Goal: Find contact information: Find specific fact

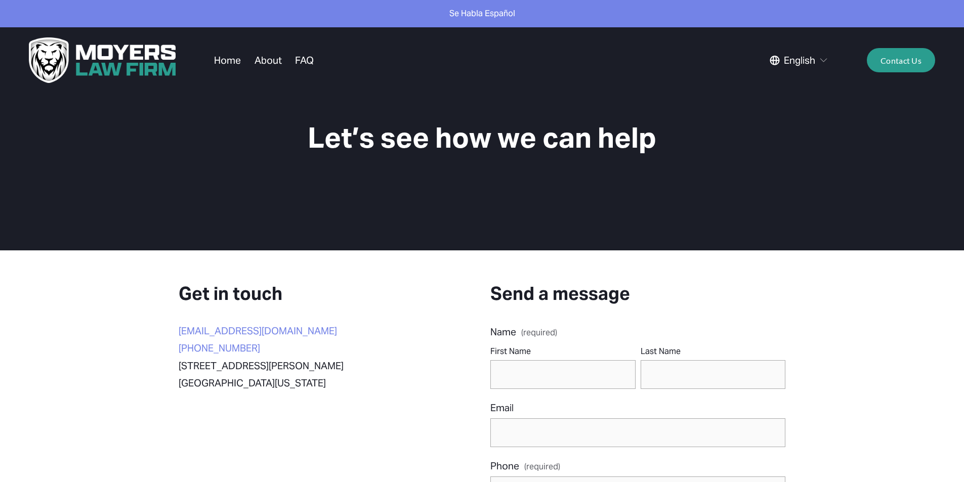
scroll to position [101, 0]
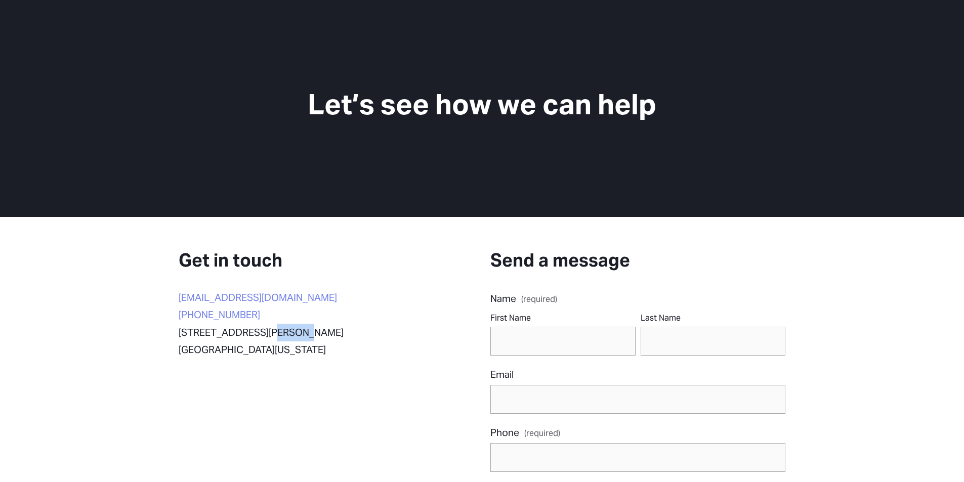
drag, startPoint x: 305, startPoint y: 329, endPoint x: 267, endPoint y: 329, distance: 37.4
click at [267, 329] on p "[STREET_ADDRESS][PERSON_NAME][US_STATE]" at bounding box center [300, 341] width 243 height 35
click at [307, 332] on p "[STREET_ADDRESS][PERSON_NAME][US_STATE]" at bounding box center [300, 341] width 243 height 35
drag, startPoint x: 300, startPoint y: 332, endPoint x: 270, endPoint y: 331, distance: 30.4
click at [270, 331] on p "[STREET_ADDRESS][PERSON_NAME][US_STATE]" at bounding box center [300, 341] width 243 height 35
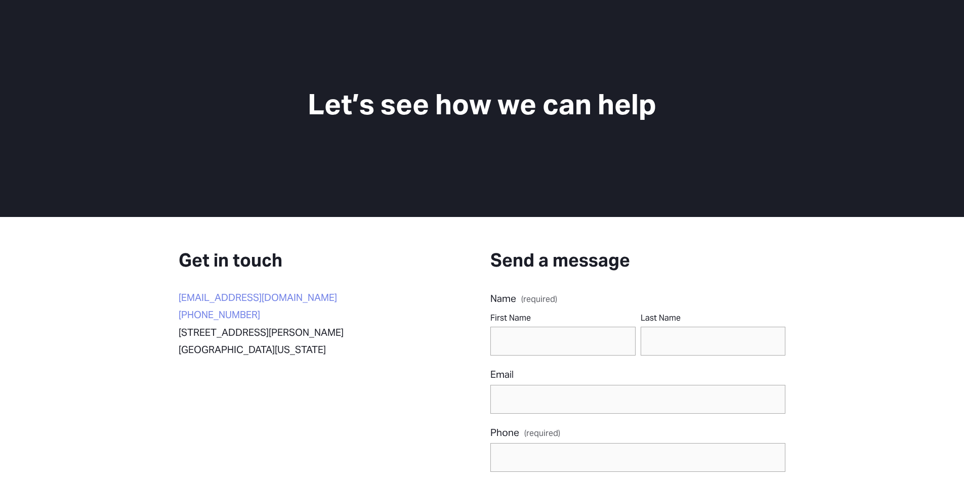
click at [245, 335] on p "[STREET_ADDRESS][PERSON_NAME][US_STATE]" at bounding box center [300, 341] width 243 height 35
drag, startPoint x: 297, startPoint y: 331, endPoint x: 270, endPoint y: 332, distance: 27.3
click at [270, 332] on p "[STREET_ADDRESS][PERSON_NAME][US_STATE]" at bounding box center [300, 341] width 243 height 35
click at [236, 336] on p "[STREET_ADDRESS][PERSON_NAME][US_STATE]" at bounding box center [300, 341] width 243 height 35
click at [296, 332] on p "[STREET_ADDRESS][PERSON_NAME][US_STATE]" at bounding box center [300, 341] width 243 height 35
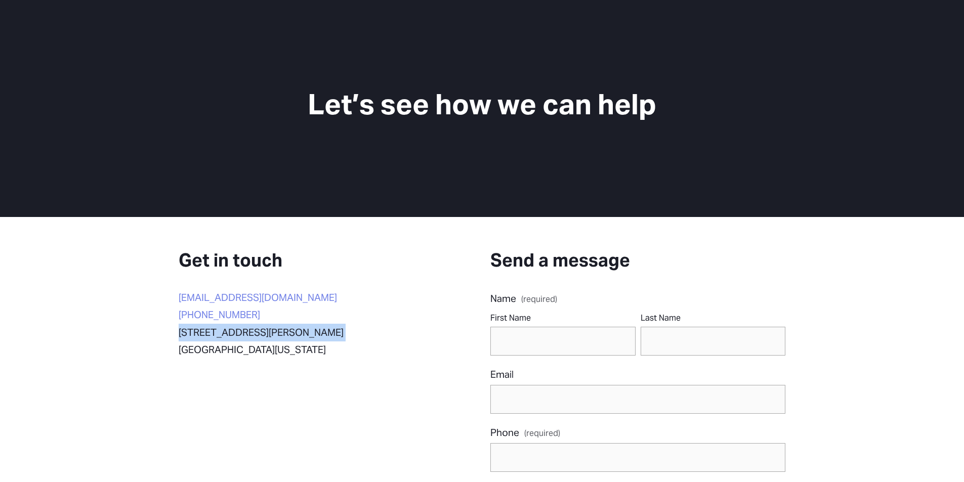
click at [296, 332] on p "[STREET_ADDRESS][PERSON_NAME][US_STATE]" at bounding box center [300, 341] width 243 height 35
click at [236, 334] on p "[STREET_ADDRESS][PERSON_NAME][US_STATE]" at bounding box center [300, 341] width 243 height 35
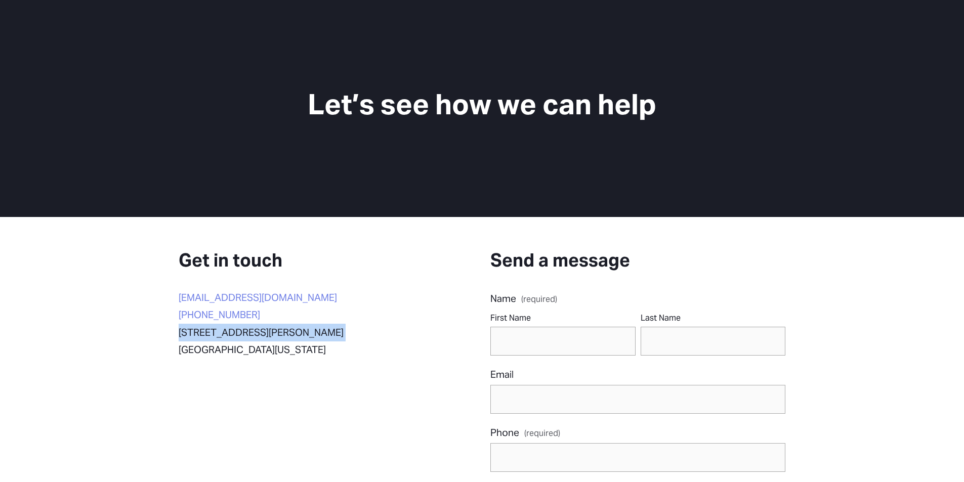
click at [251, 334] on p "[STREET_ADDRESS][PERSON_NAME][US_STATE]" at bounding box center [300, 341] width 243 height 35
click at [246, 347] on p "[STREET_ADDRESS][PERSON_NAME][US_STATE]" at bounding box center [300, 341] width 243 height 35
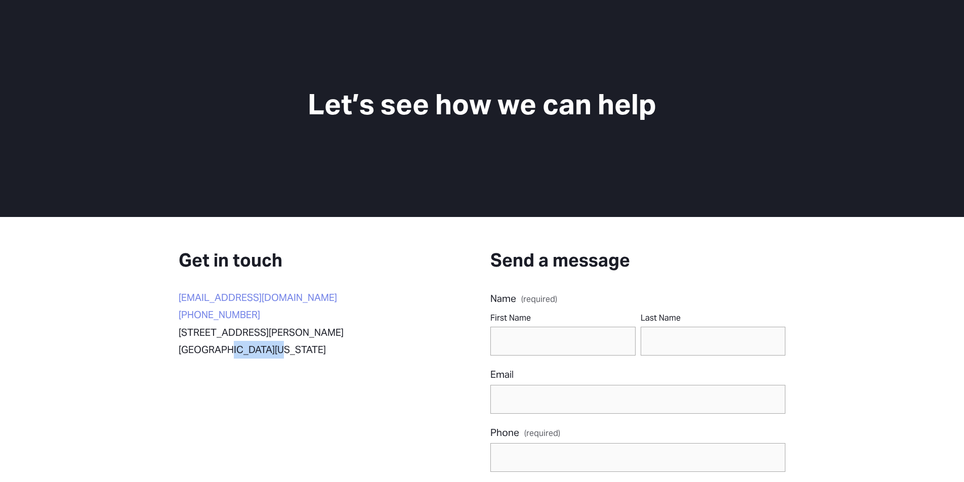
click at [246, 347] on p "[STREET_ADDRESS][PERSON_NAME][US_STATE]" at bounding box center [300, 341] width 243 height 35
click at [250, 332] on p "[STREET_ADDRESS][PERSON_NAME][US_STATE]" at bounding box center [300, 341] width 243 height 35
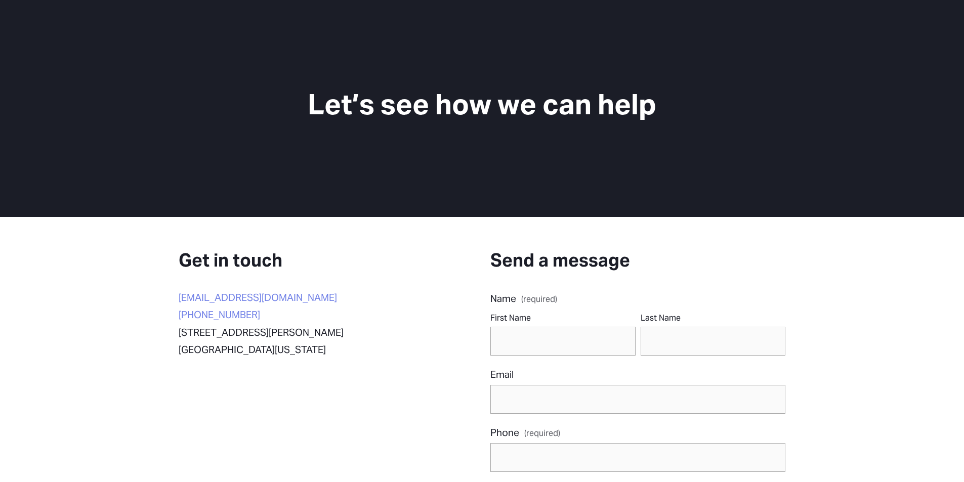
click at [245, 351] on p "[STREET_ADDRESS][PERSON_NAME][US_STATE]" at bounding box center [300, 341] width 243 height 35
click at [251, 334] on p "[STREET_ADDRESS][PERSON_NAME][US_STATE]" at bounding box center [300, 341] width 243 height 35
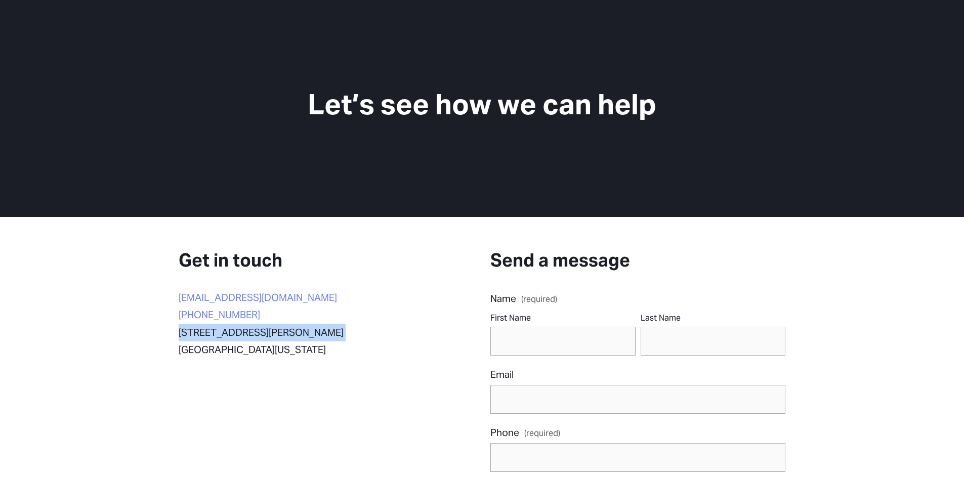
click at [251, 334] on p "[STREET_ADDRESS][PERSON_NAME][US_STATE]" at bounding box center [300, 341] width 243 height 35
click at [246, 353] on p "[STREET_ADDRESS][PERSON_NAME][US_STATE]" at bounding box center [300, 341] width 243 height 35
click at [246, 334] on p "[STREET_ADDRESS][PERSON_NAME][US_STATE]" at bounding box center [300, 341] width 243 height 35
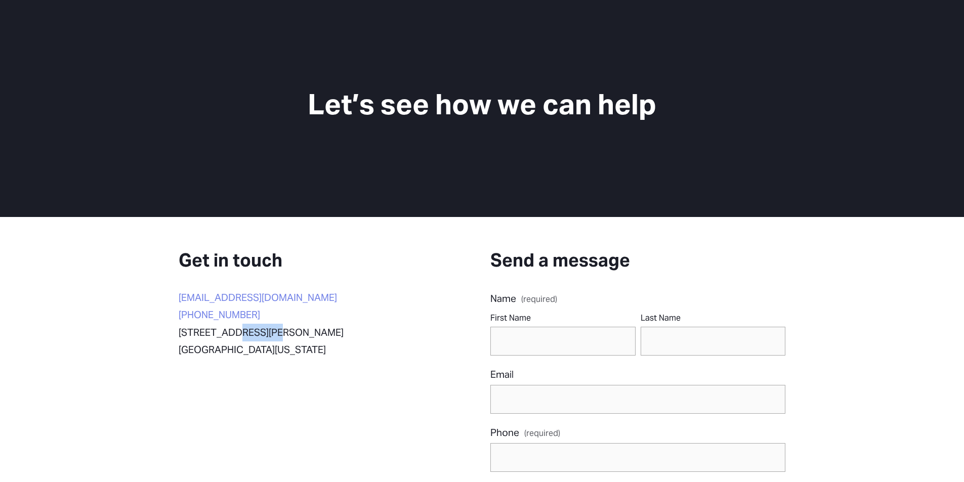
click at [246, 334] on p "[STREET_ADDRESS][PERSON_NAME][US_STATE]" at bounding box center [300, 341] width 243 height 35
click at [243, 351] on p "[STREET_ADDRESS][PERSON_NAME][US_STATE]" at bounding box center [300, 341] width 243 height 35
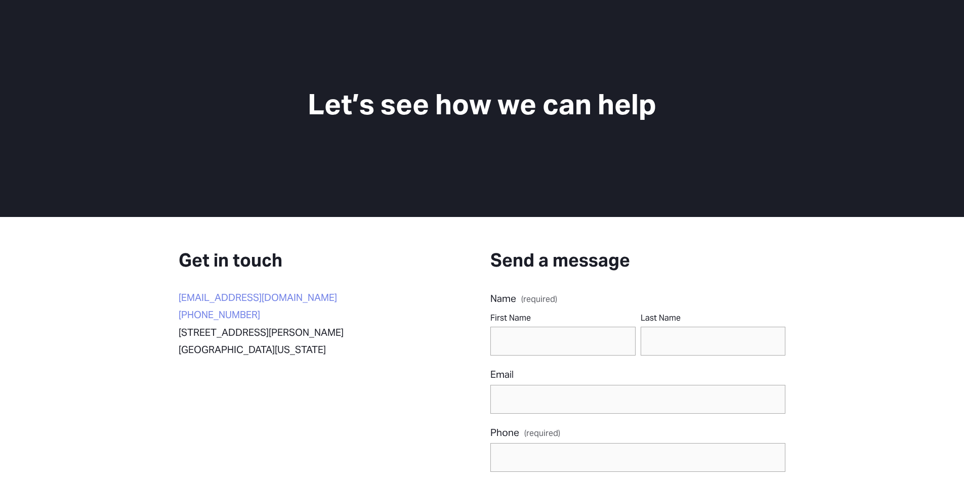
click at [245, 331] on p "[STREET_ADDRESS][PERSON_NAME][US_STATE]" at bounding box center [300, 341] width 243 height 35
click at [245, 353] on p "[STREET_ADDRESS][PERSON_NAME][US_STATE]" at bounding box center [300, 341] width 243 height 35
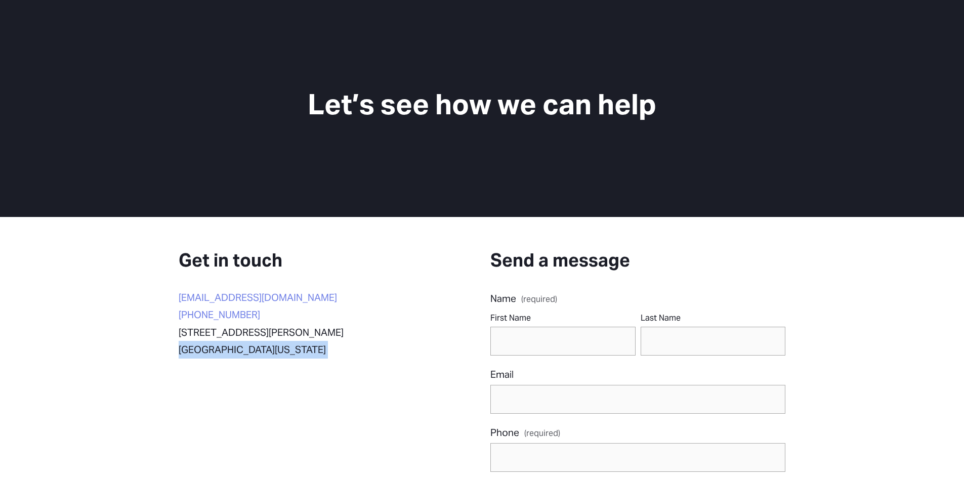
click at [245, 353] on p "[STREET_ADDRESS][PERSON_NAME][US_STATE]" at bounding box center [300, 341] width 243 height 35
click at [246, 352] on p "[STREET_ADDRESS][PERSON_NAME][US_STATE]" at bounding box center [300, 341] width 243 height 35
click at [245, 334] on p "[STREET_ADDRESS][PERSON_NAME][US_STATE]" at bounding box center [300, 341] width 243 height 35
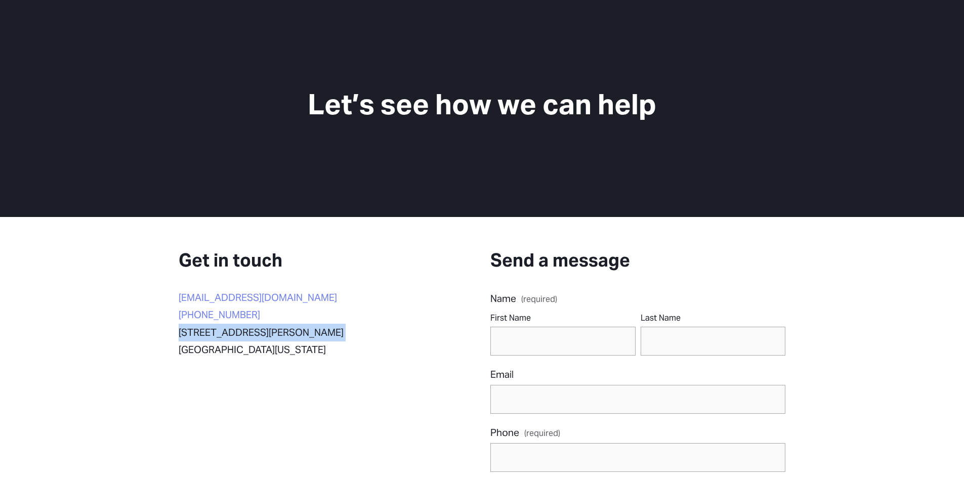
click at [245, 334] on p "[STREET_ADDRESS][PERSON_NAME][US_STATE]" at bounding box center [300, 341] width 243 height 35
click at [243, 352] on p "[STREET_ADDRESS][PERSON_NAME][US_STATE]" at bounding box center [300, 341] width 243 height 35
click at [239, 351] on p "[STREET_ADDRESS][PERSON_NAME][US_STATE]" at bounding box center [300, 341] width 243 height 35
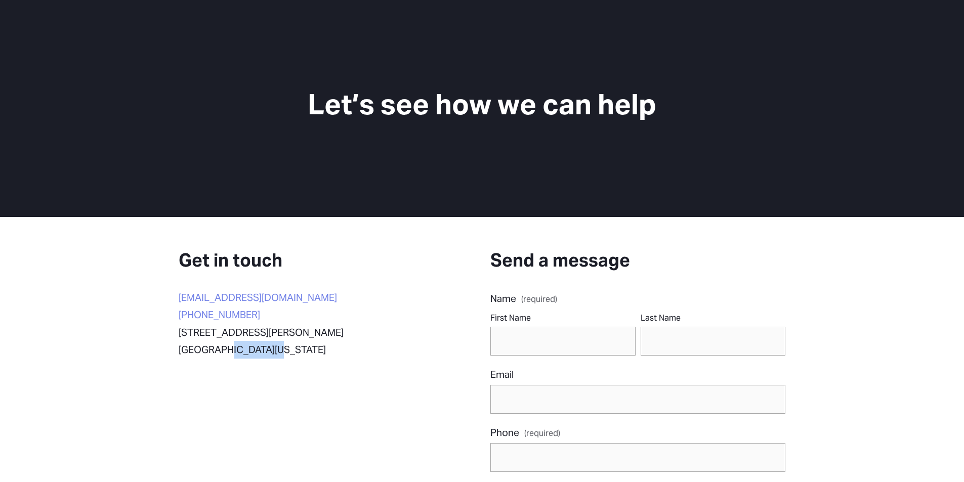
click at [239, 351] on p "[STREET_ADDRESS][PERSON_NAME][US_STATE]" at bounding box center [300, 341] width 243 height 35
click at [243, 335] on p "[STREET_ADDRESS][PERSON_NAME][US_STATE]" at bounding box center [300, 341] width 243 height 35
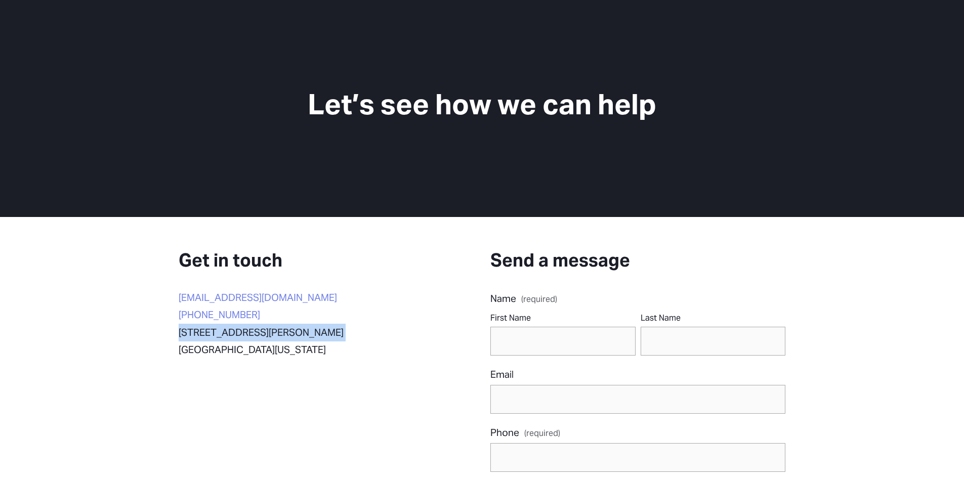
click at [243, 335] on p "[STREET_ADDRESS][PERSON_NAME][US_STATE]" at bounding box center [300, 341] width 243 height 35
click at [251, 354] on p "[STREET_ADDRESS][PERSON_NAME][US_STATE]" at bounding box center [300, 341] width 243 height 35
